Goal: Information Seeking & Learning: Obtain resource

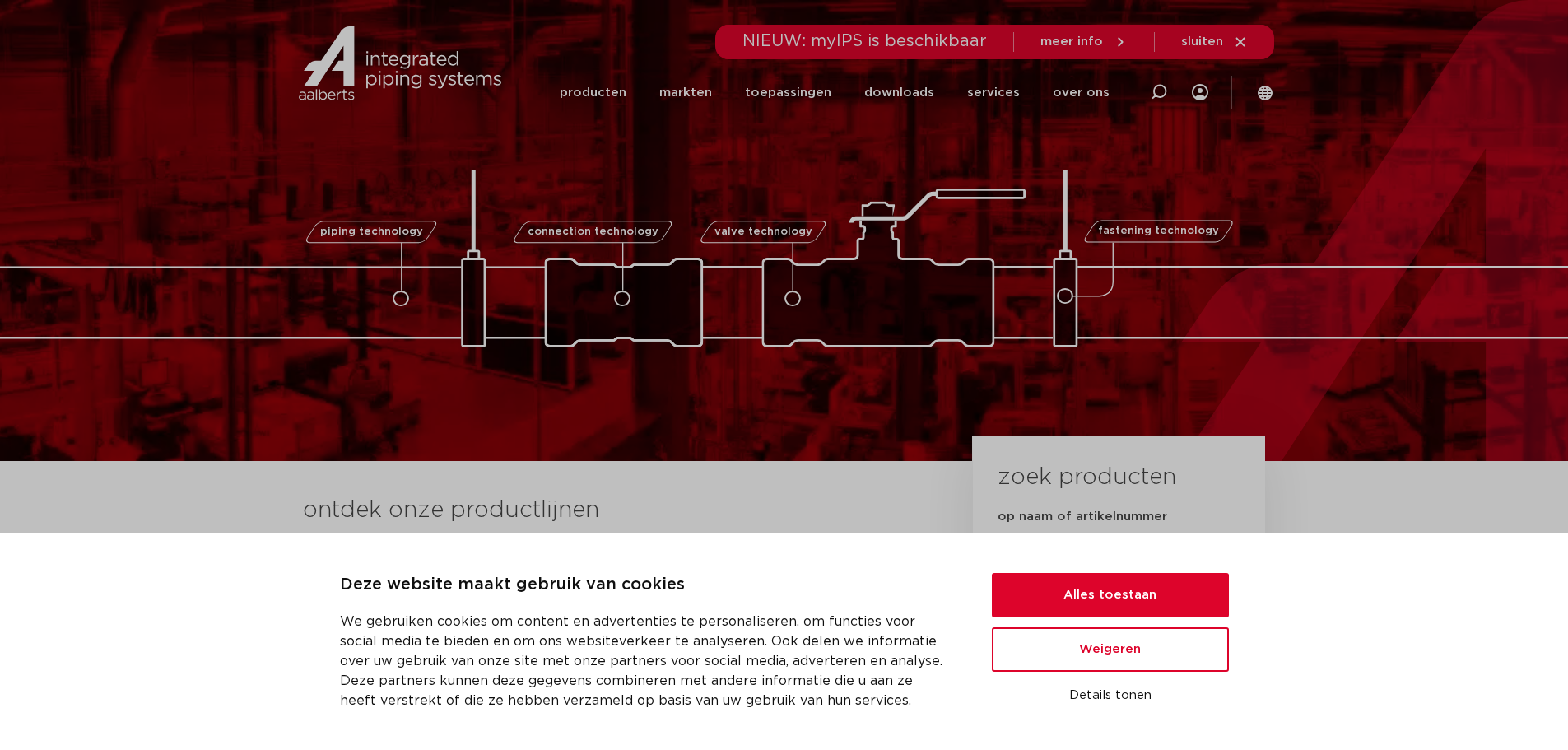
click at [627, 299] on icon at bounding box center [622, 299] width 17 height 17
click at [1107, 597] on button "Alles toestaan" at bounding box center [1110, 595] width 237 height 44
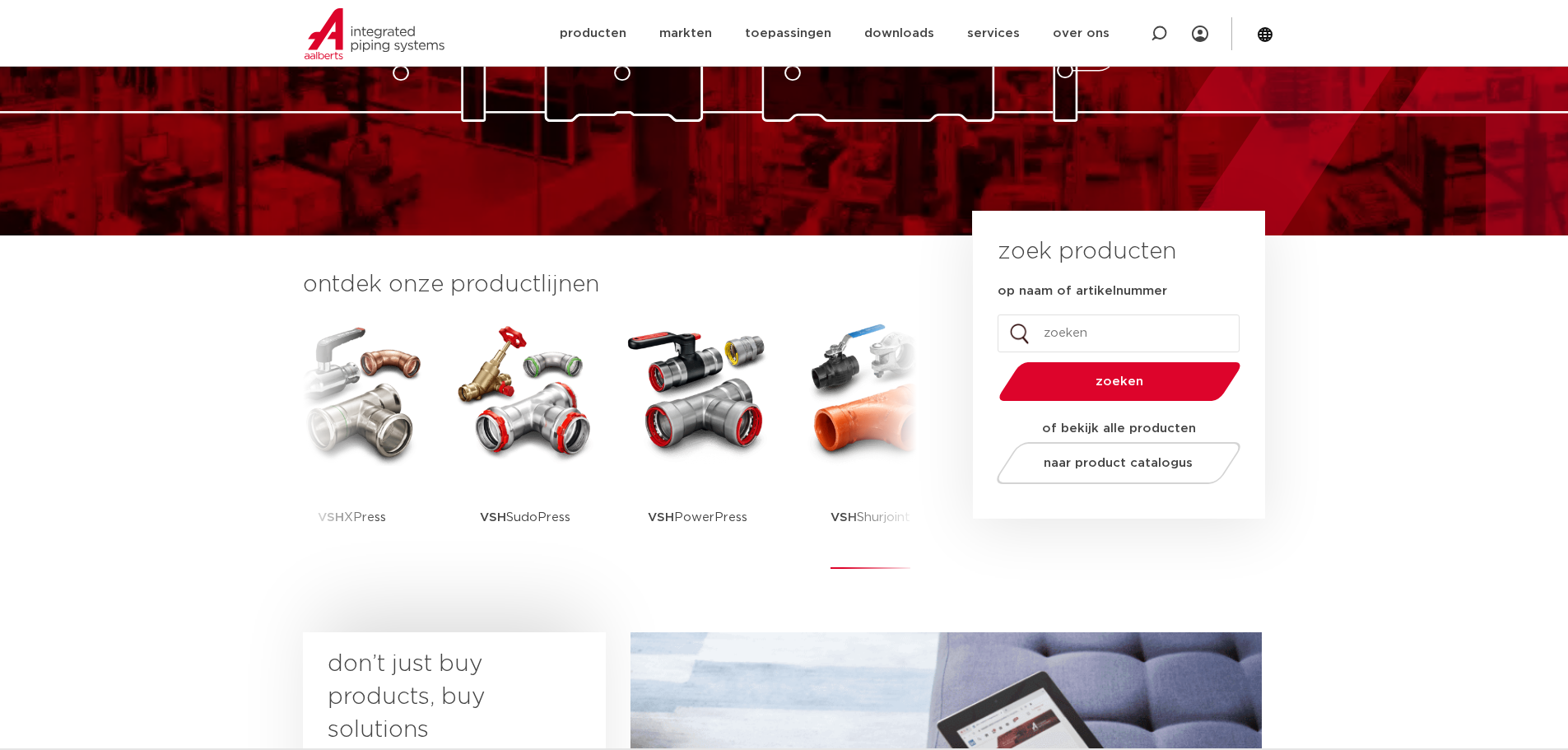
scroll to position [247, 0]
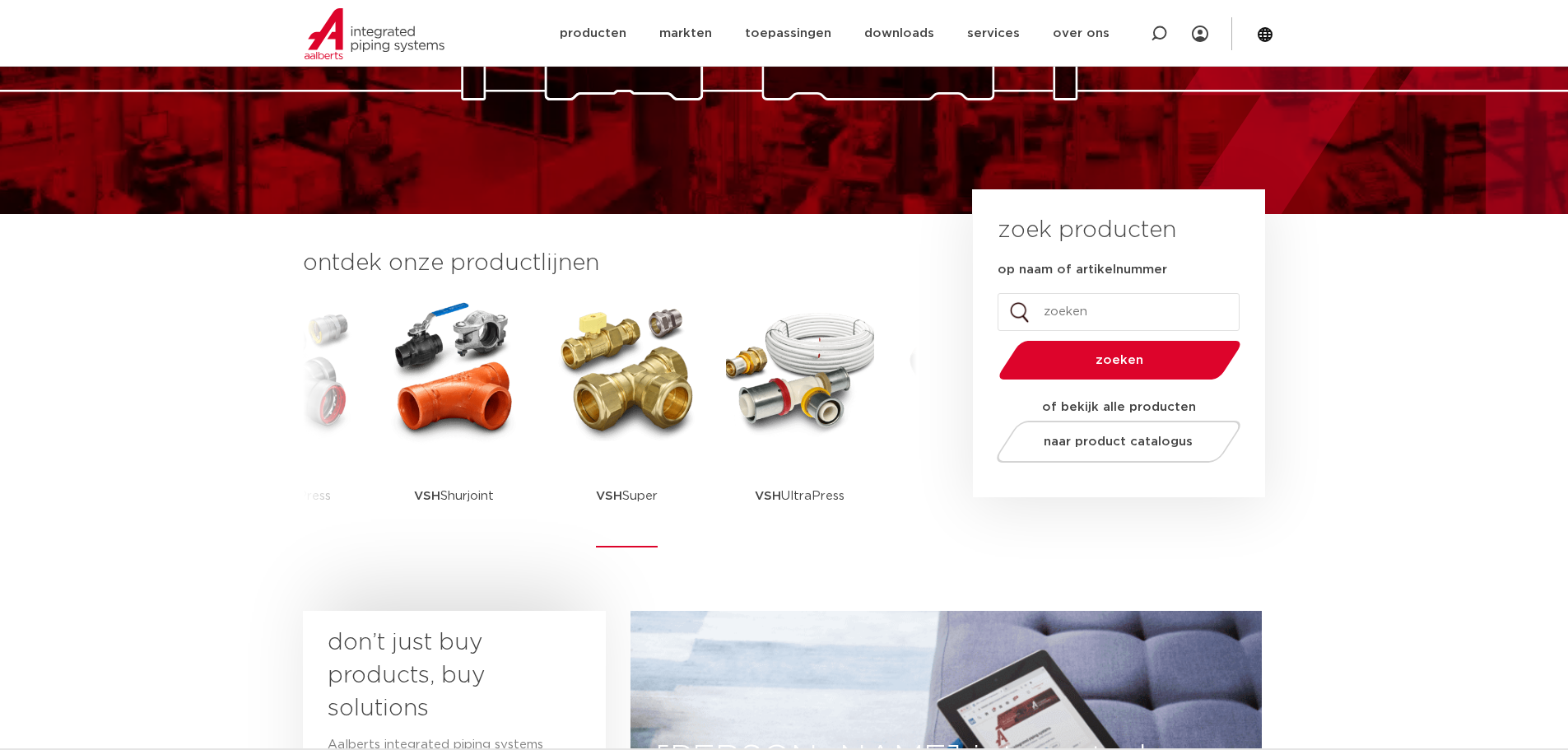
click at [649, 387] on img at bounding box center [627, 371] width 148 height 148
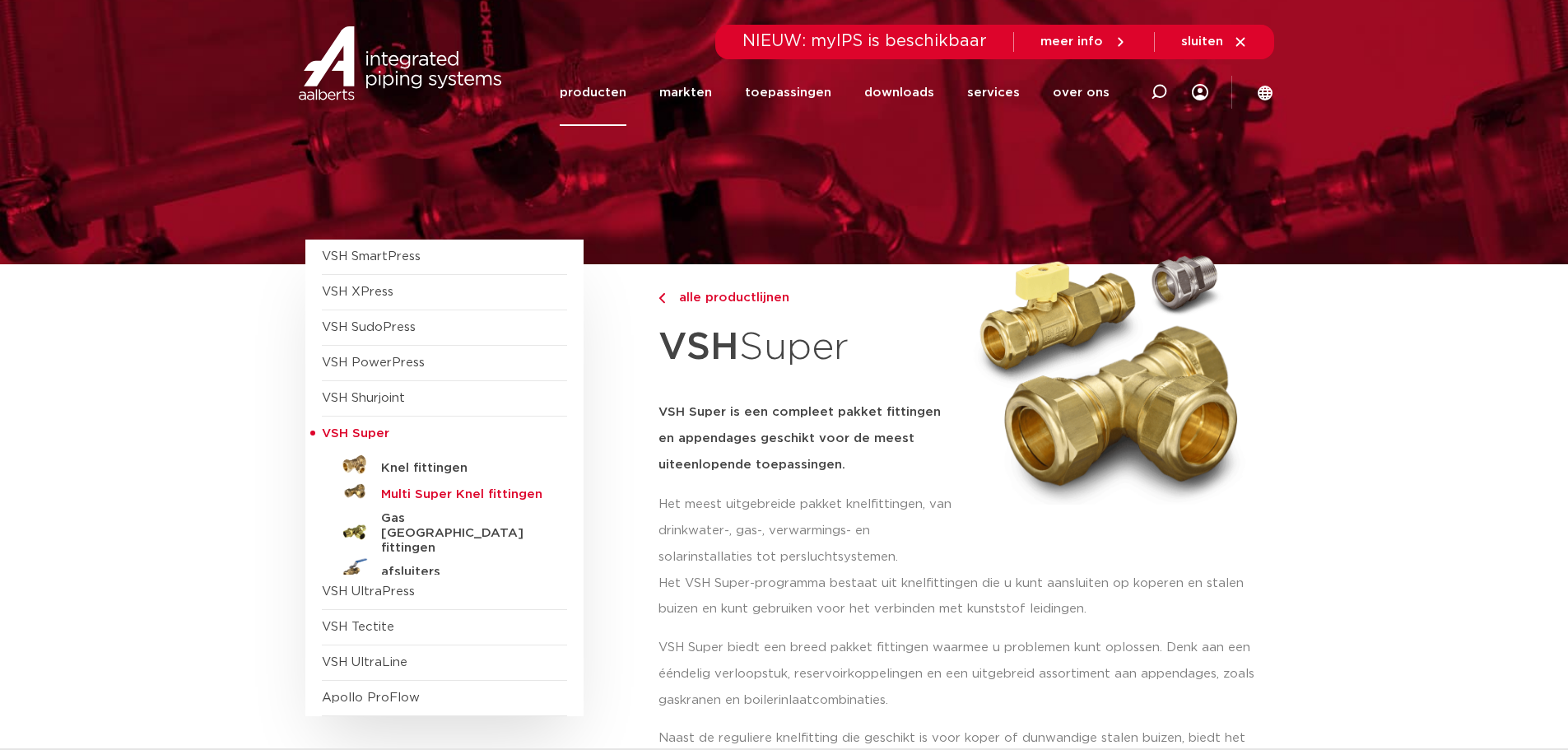
click at [425, 489] on h5 "Multi Super Knel fittingen" at bounding box center [463, 495] width 163 height 15
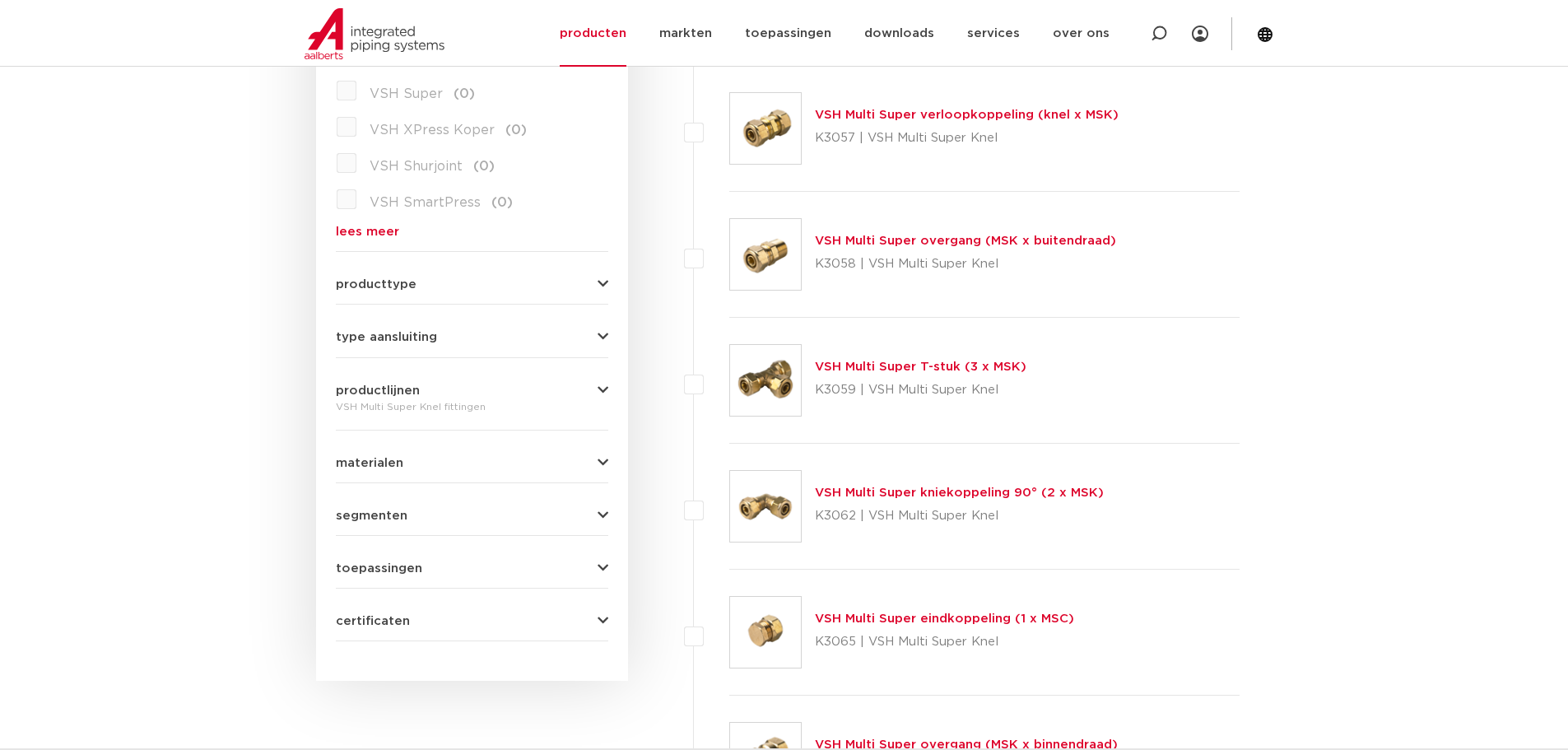
scroll to position [576, 0]
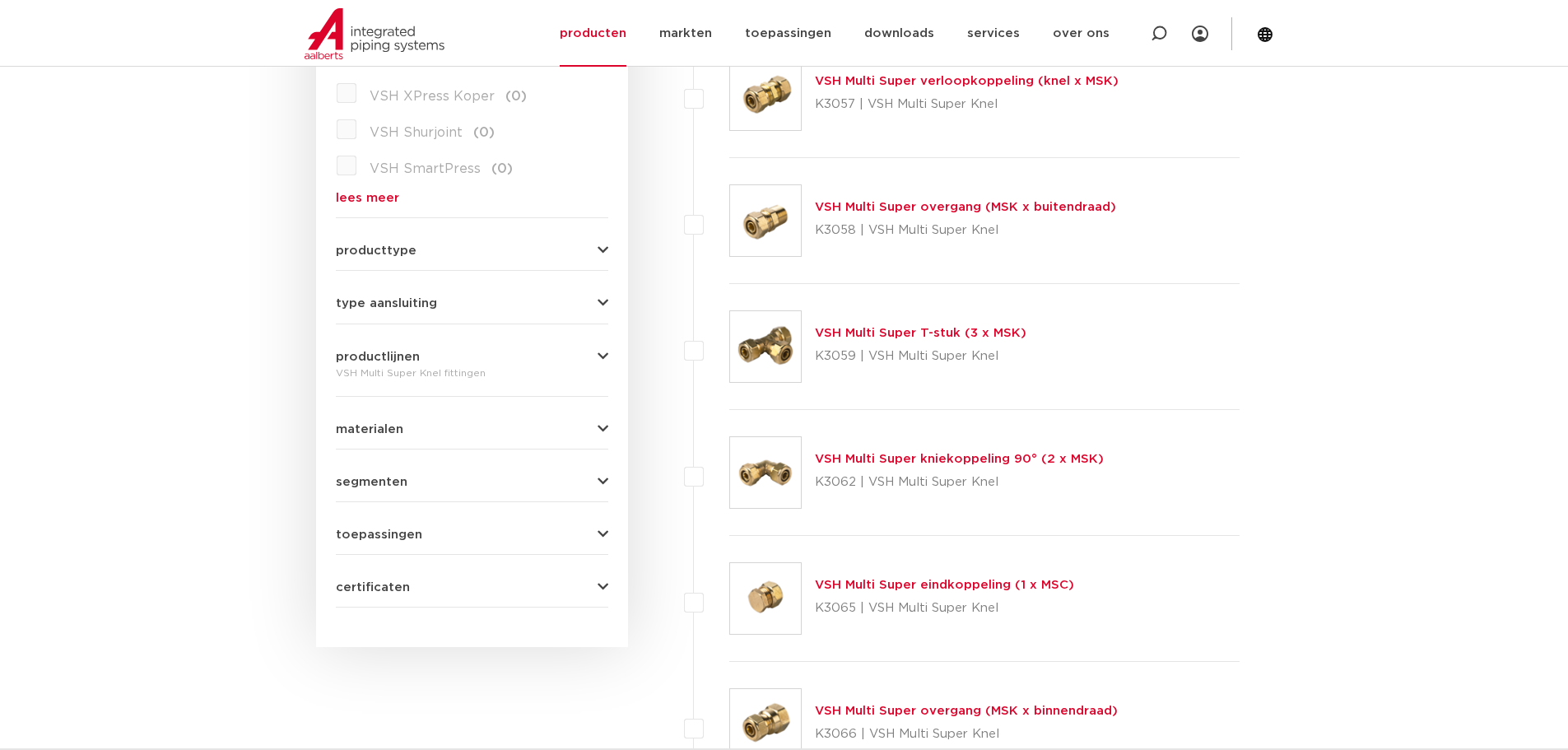
click at [599, 531] on icon "button" at bounding box center [602, 535] width 11 height 12
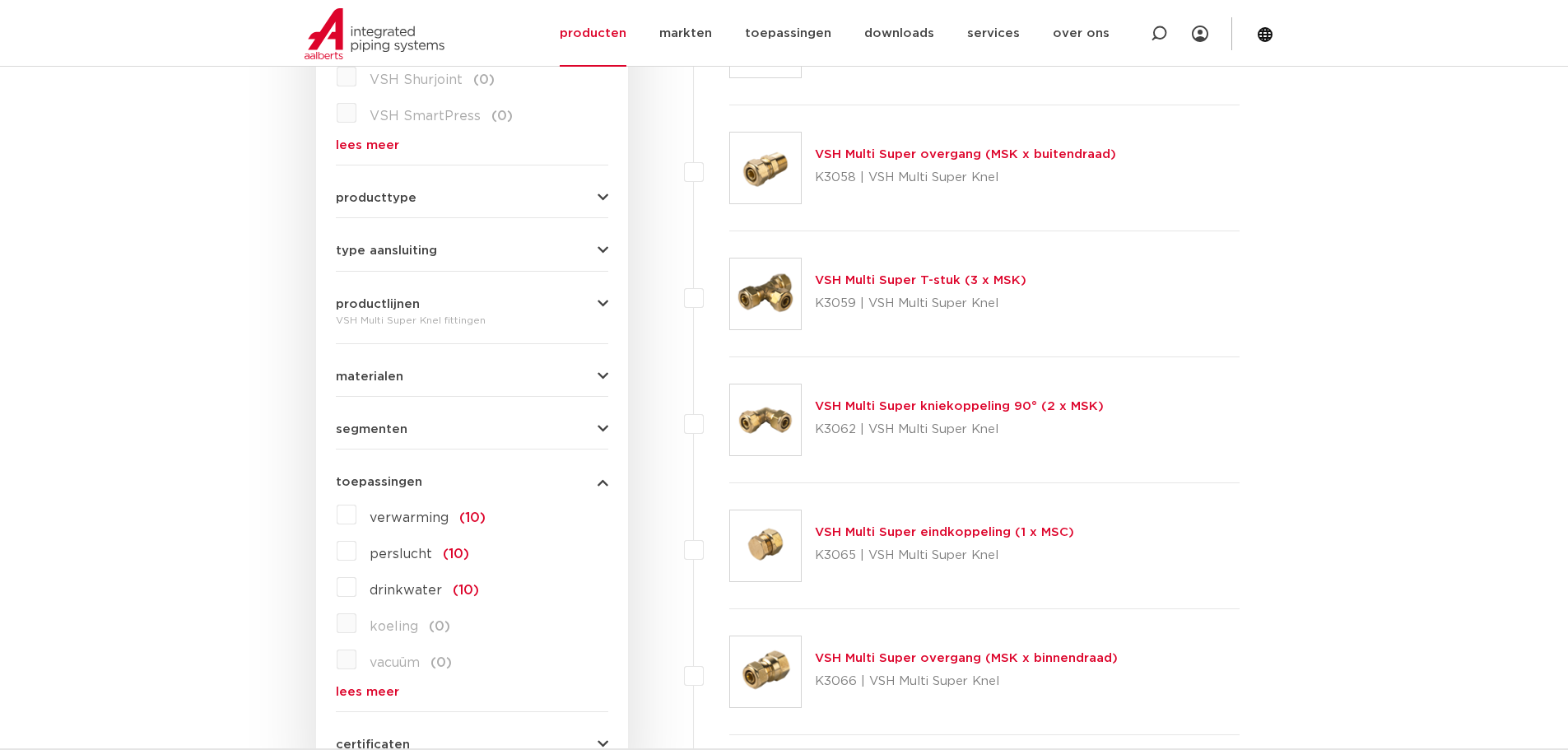
scroll to position [659, 0]
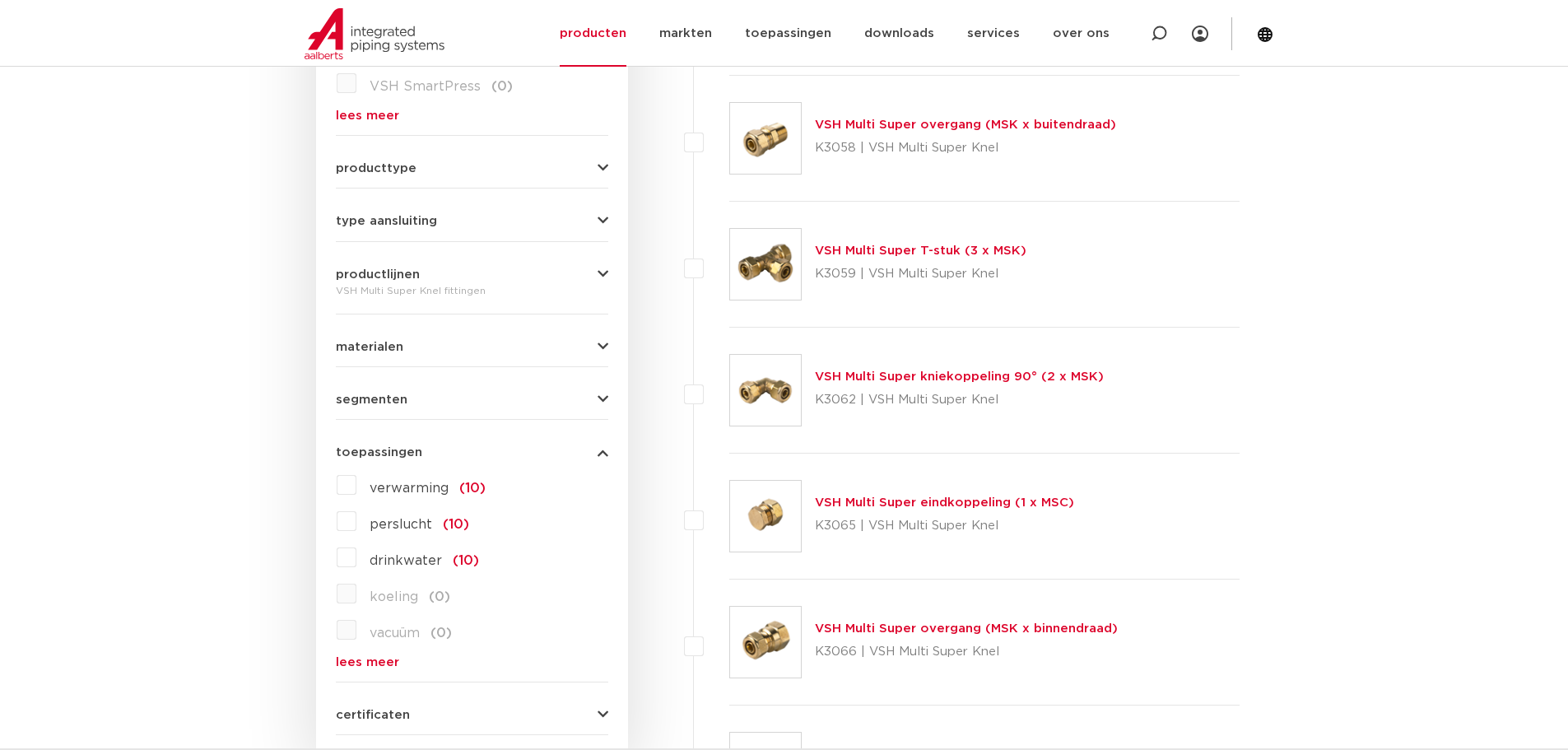
click at [375, 488] on span "verwarming" at bounding box center [409, 488] width 79 height 13
click at [0, 0] on input "verwarming (10)" at bounding box center [0, 0] width 0 height 0
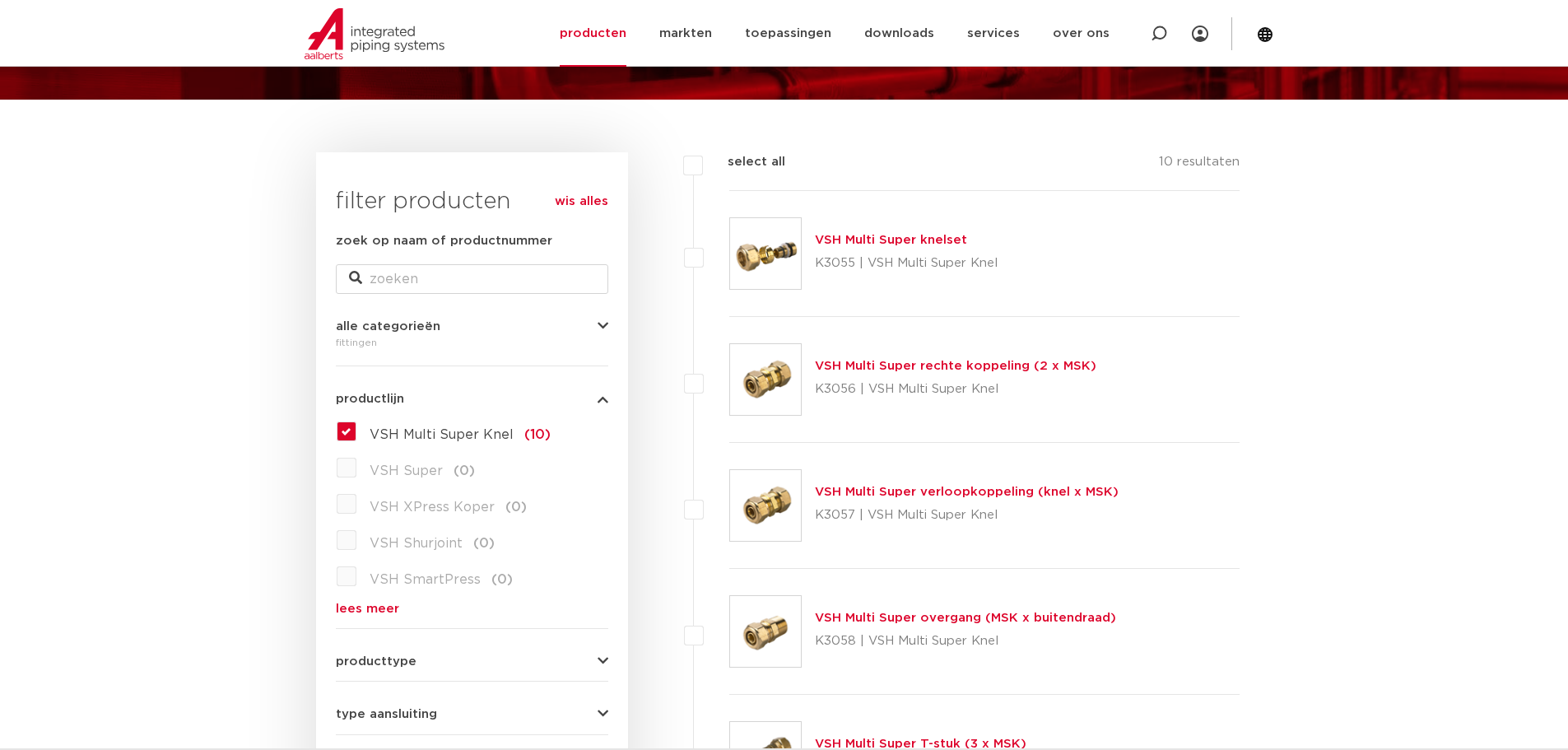
scroll to position [165, 0]
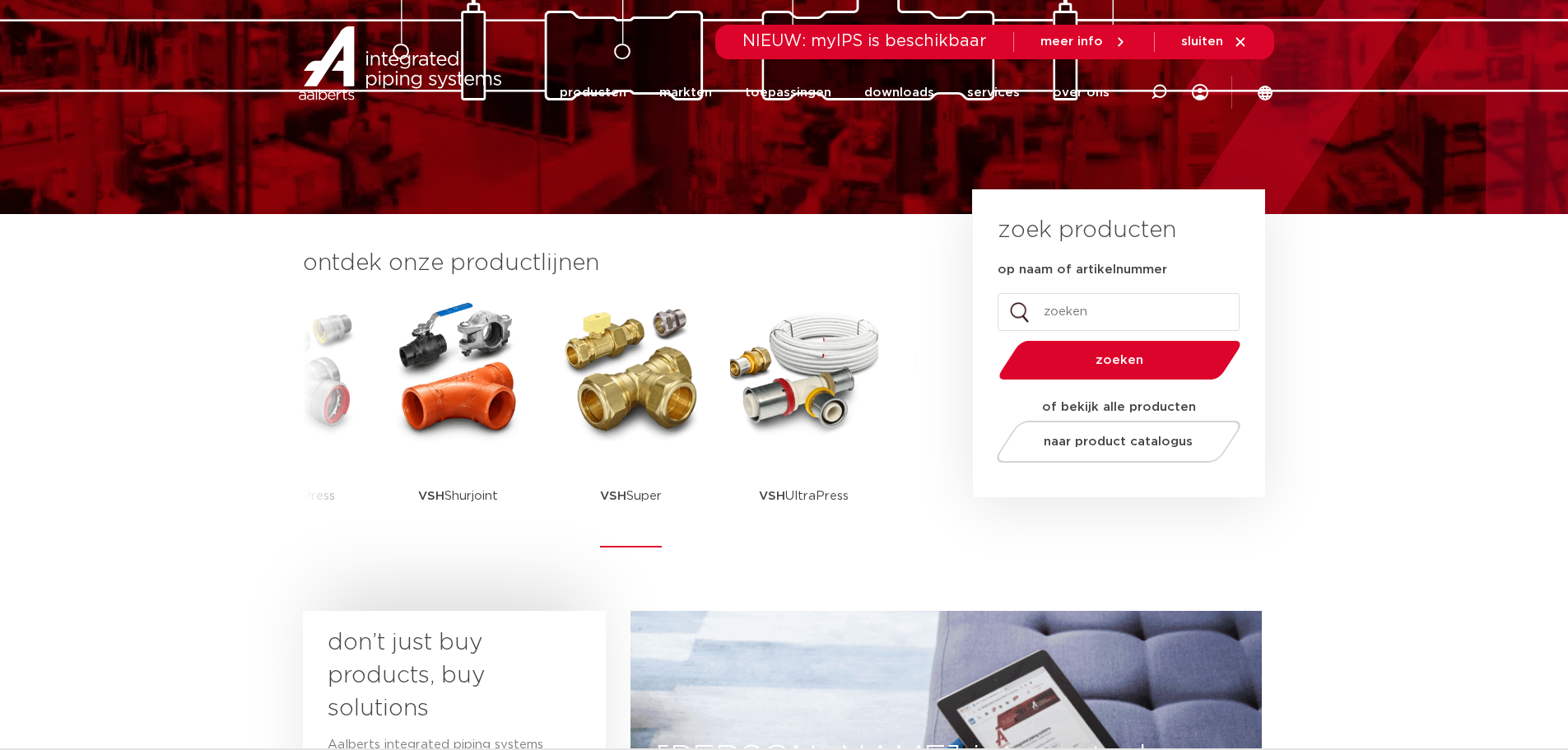
click at [647, 397] on img at bounding box center [632, 371] width 148 height 148
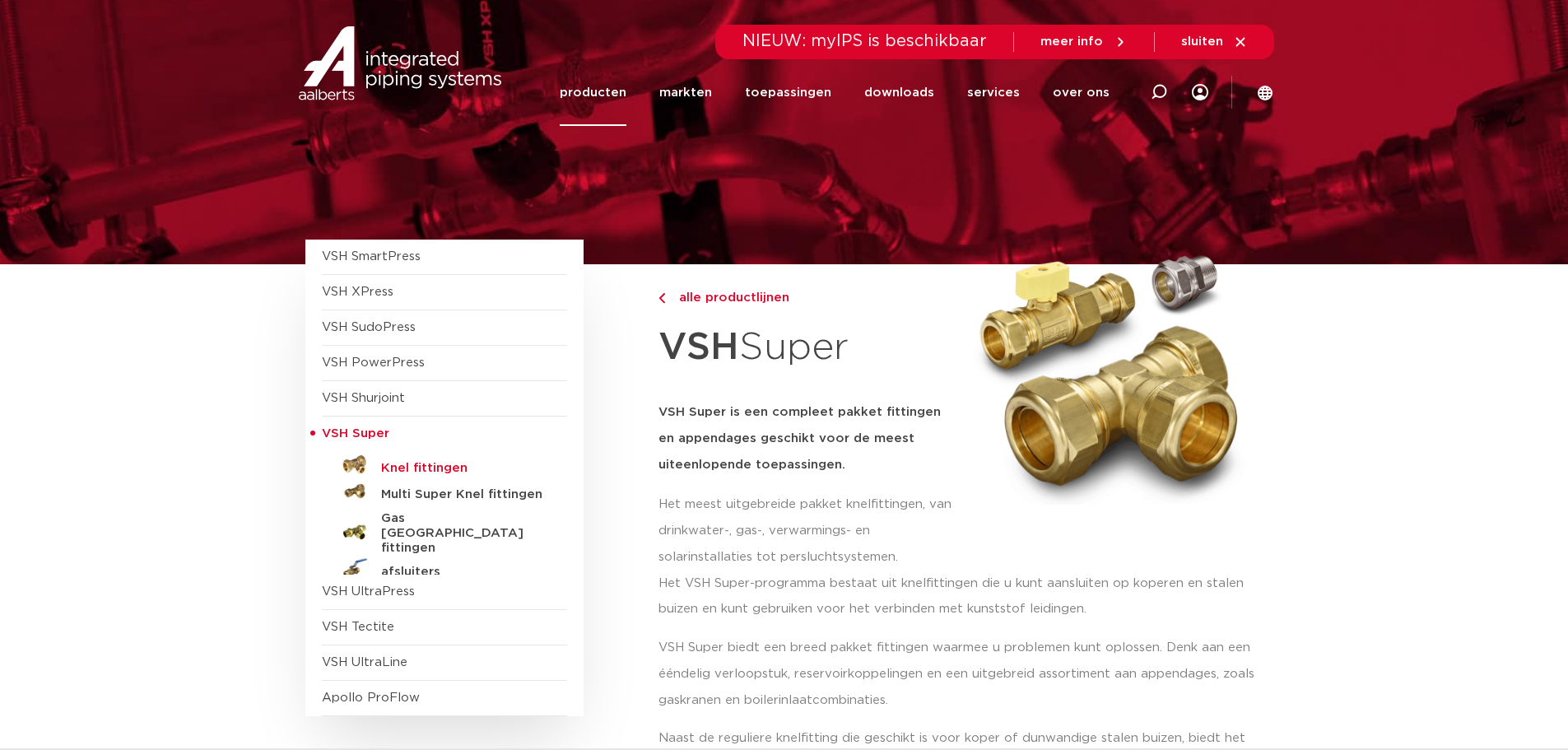
click at [411, 467] on h5 "Knel fittingen" at bounding box center [463, 469] width 163 height 15
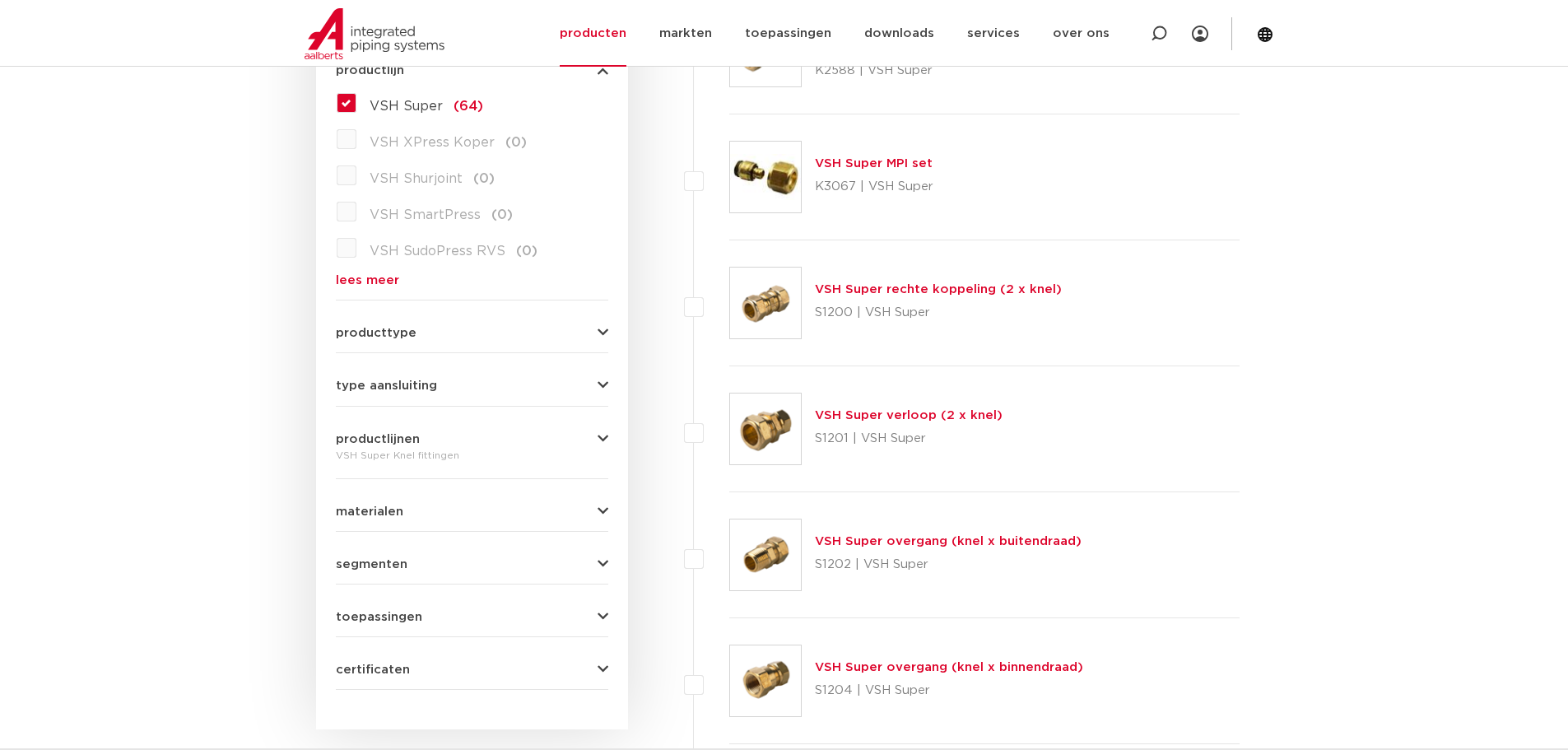
scroll to position [576, 0]
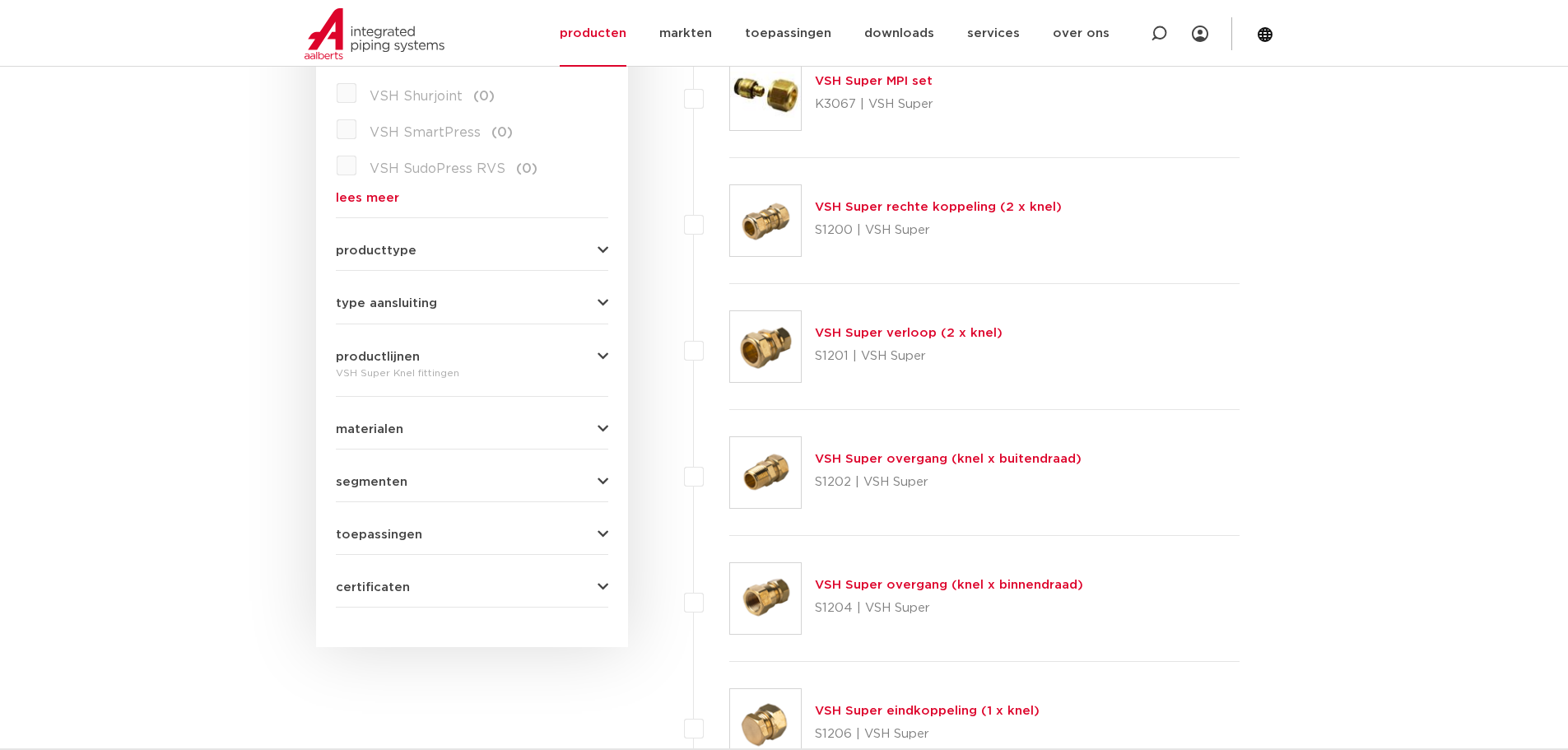
click at [604, 298] on icon "button" at bounding box center [602, 303] width 11 height 12
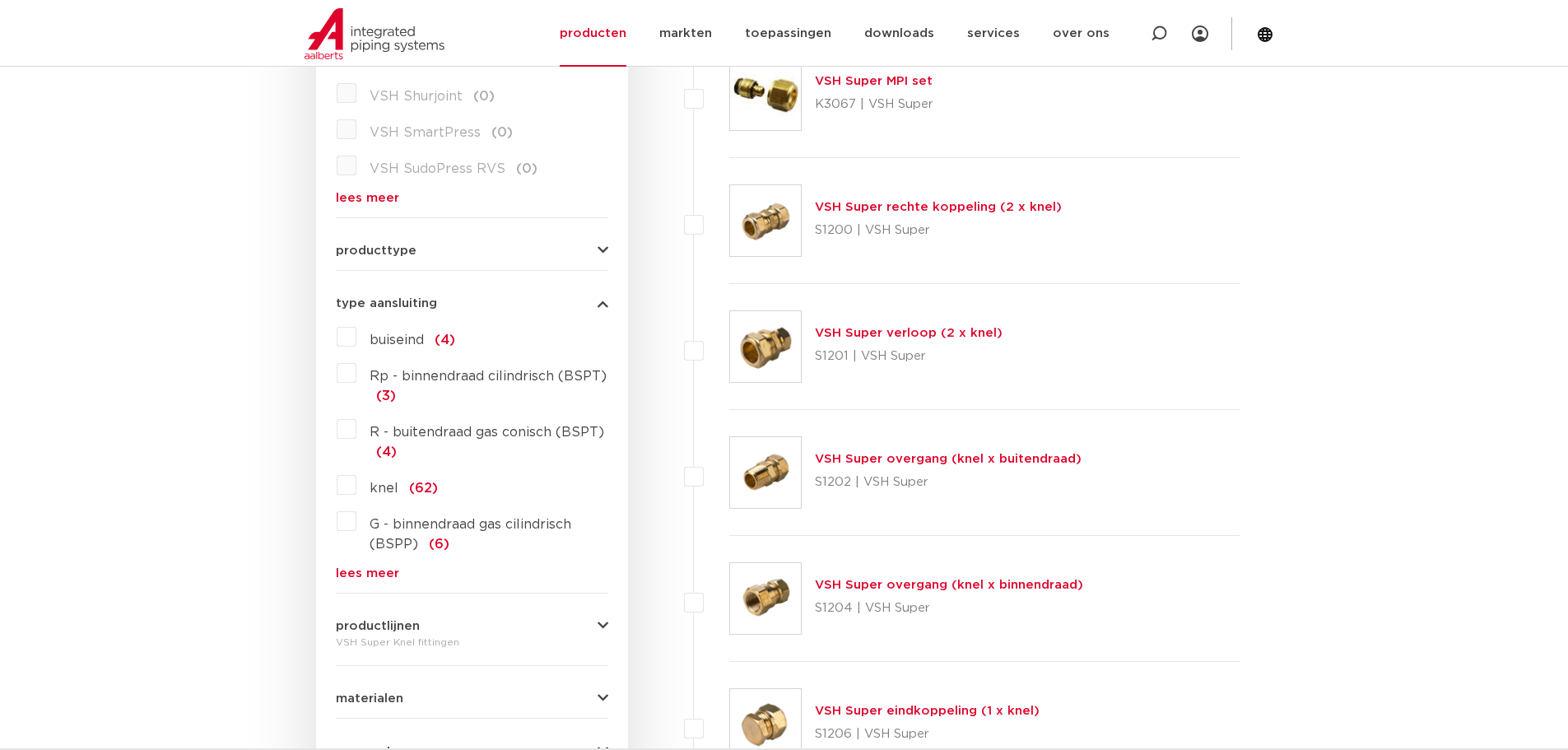
click at [356, 485] on label "knel (62)" at bounding box center [397, 486] width 81 height 27
click at [0, 0] on input "knel (62)" at bounding box center [0, 0] width 0 height 0
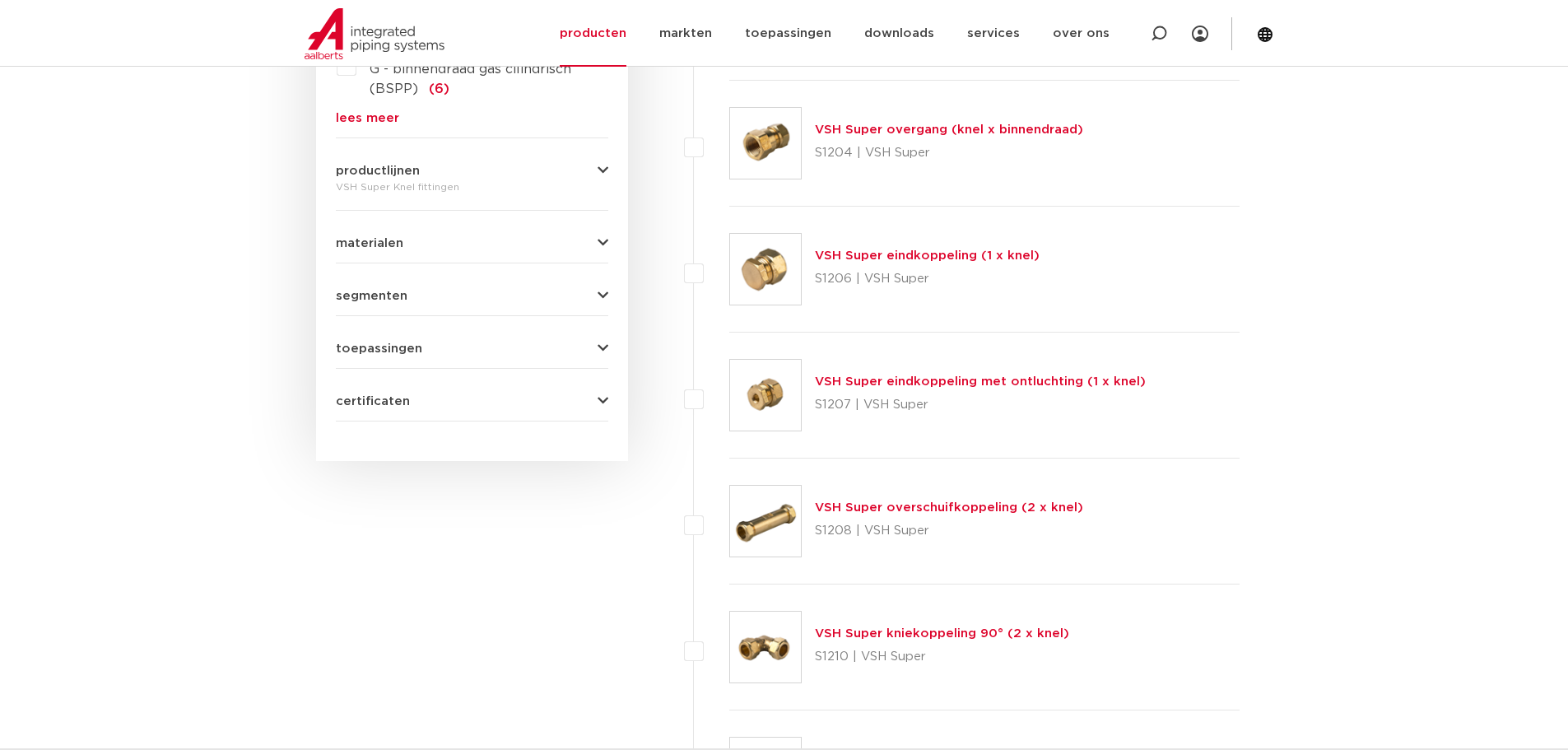
scroll to position [1071, 0]
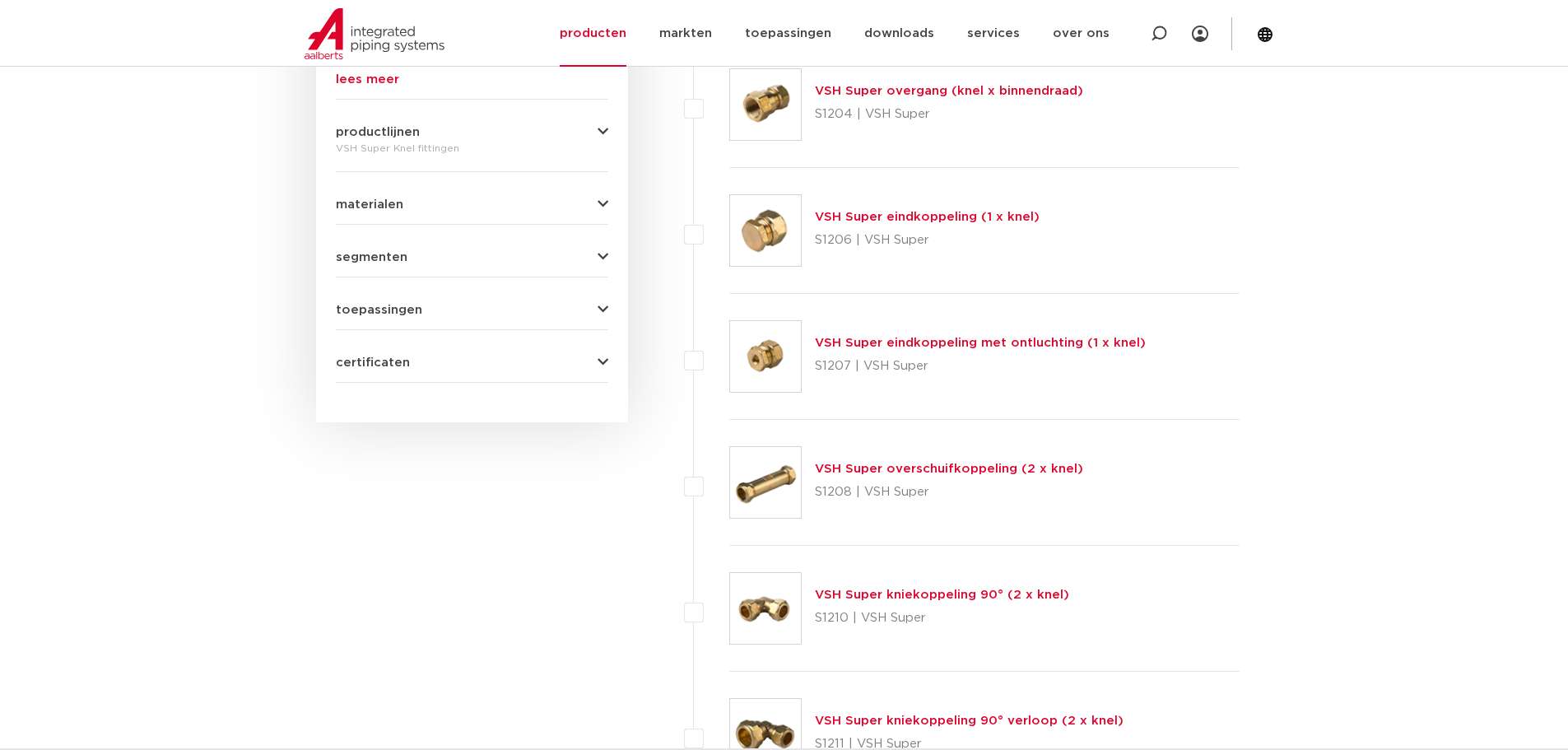
click at [868, 469] on link "VSH Super overschuifkoppeling (2 x knel)" at bounding box center [949, 469] width 268 height 12
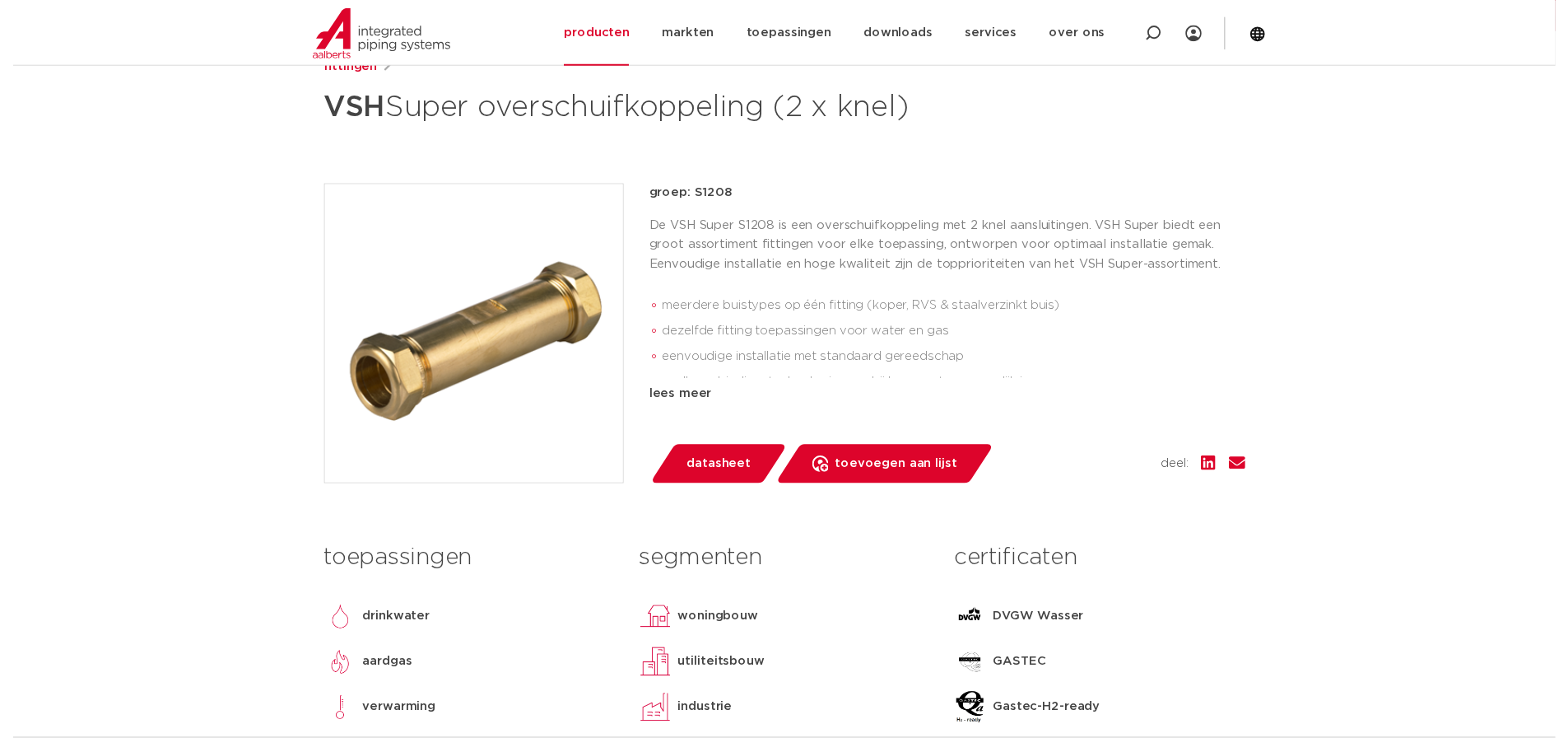
scroll to position [329, 0]
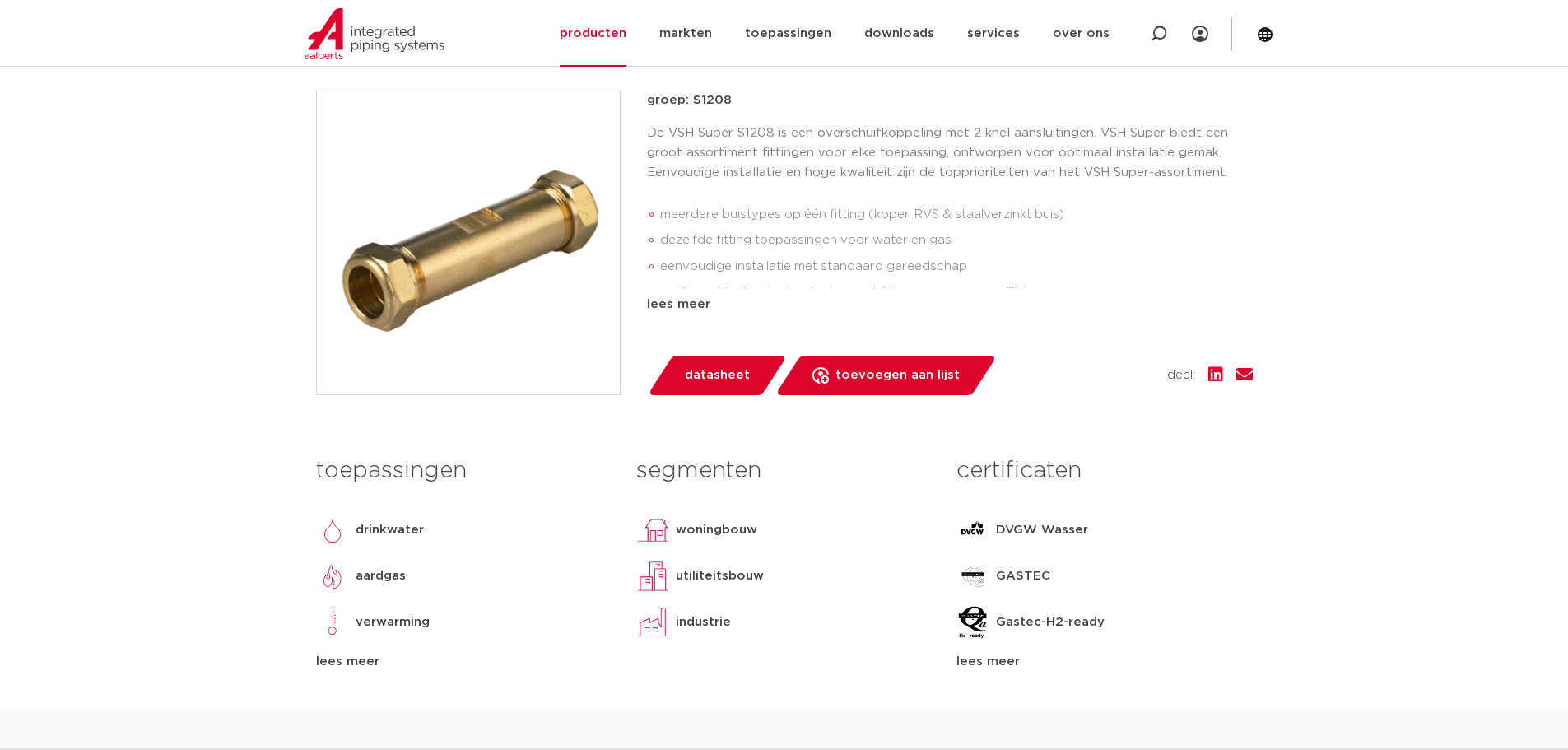
click at [723, 373] on span "datasheet" at bounding box center [717, 376] width 65 height 27
